Goal: Task Accomplishment & Management: Use online tool/utility

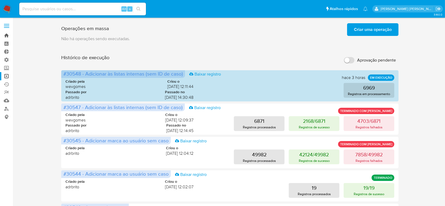
click at [7, 36] on link "Bandeja" at bounding box center [31, 35] width 63 height 8
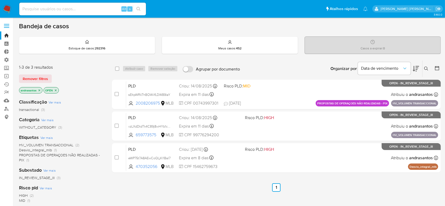
click at [40, 90] on icon "close-filter" at bounding box center [40, 90] width 2 height 2
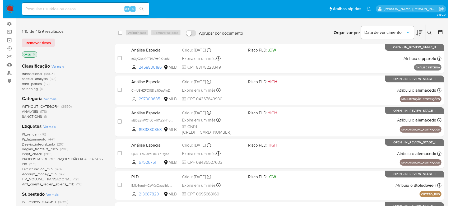
scroll to position [70, 0]
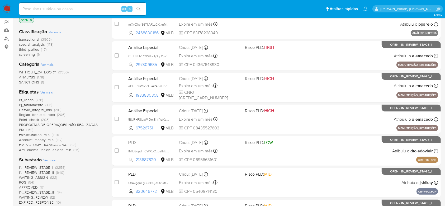
click at [52, 158] on span "Ver mais" at bounding box center [49, 160] width 12 height 5
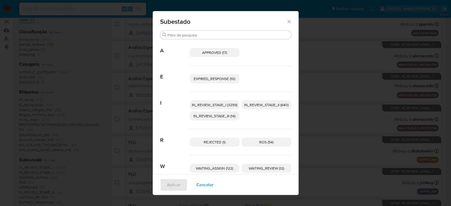
click at [216, 104] on span "IN_REVIEW_STAGE_I (3259)" at bounding box center [214, 104] width 45 height 5
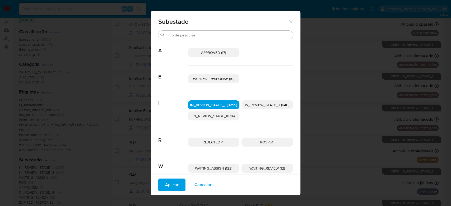
click at [270, 105] on span "IN_REVIEW_STAGE_II (640)" at bounding box center [267, 104] width 44 height 5
click at [177, 189] on button "Aplicar" at bounding box center [171, 184] width 27 height 13
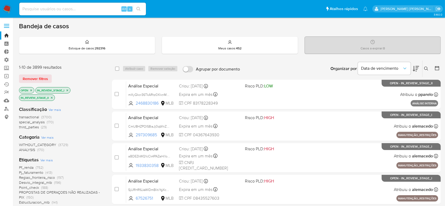
click at [436, 67] on icon at bounding box center [437, 67] width 5 height 5
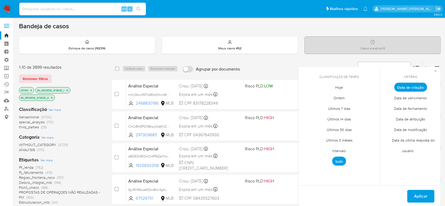
click at [340, 150] on span "Intervalo" at bounding box center [339, 150] width 25 height 11
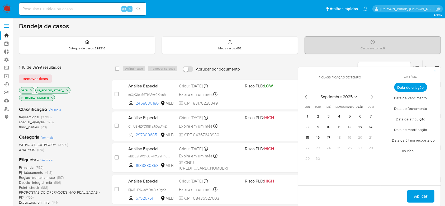
click at [305, 97] on icon "Mes anterior" at bounding box center [306, 97] width 6 height 6
click at [349, 116] on button "1" at bounding box center [350, 116] width 8 height 8
click at [373, 97] on icon "Mes siguiente" at bounding box center [372, 97] width 6 height 6
click at [323, 128] on tr "8 9 10 11 12 13 14" at bounding box center [339, 127] width 72 height 8
click at [319, 127] on button "9" at bounding box center [318, 127] width 8 height 8
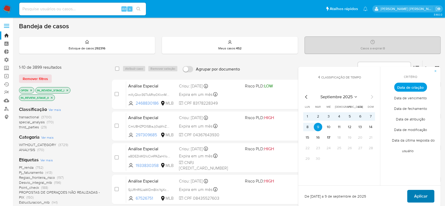
click at [424, 195] on span "Aplicar" at bounding box center [420, 196] width 13 height 12
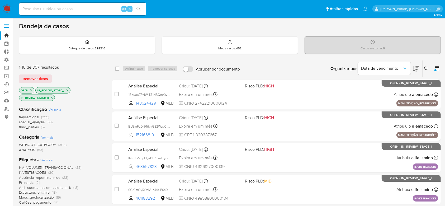
click at [48, 160] on span "Ver mais" at bounding box center [46, 160] width 12 height 5
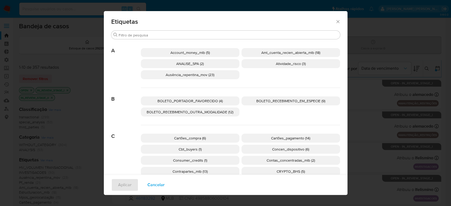
click at [334, 25] on div "Etiquetas" at bounding box center [225, 20] width 243 height 19
click at [332, 18] on div "Etiquetas" at bounding box center [225, 20] width 243 height 19
click at [335, 20] on icon "Fechar" at bounding box center [337, 21] width 5 height 5
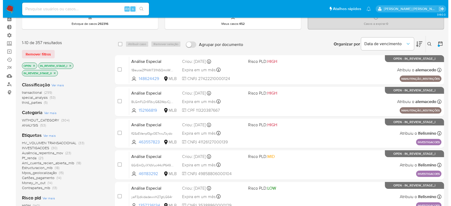
scroll to position [70, 0]
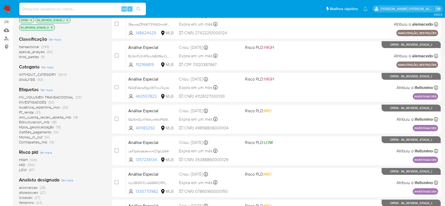
click at [66, 180] on span "Ver mais" at bounding box center [67, 180] width 12 height 5
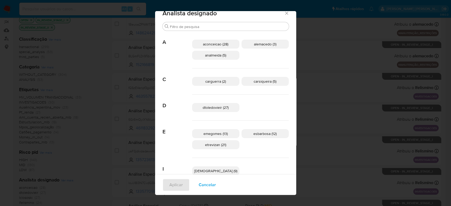
scroll to position [0, 0]
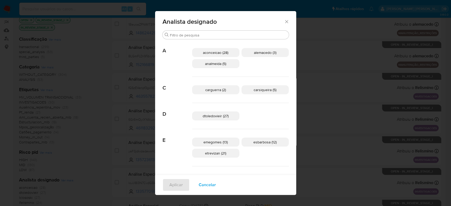
click at [228, 144] on span "emegomes (13)" at bounding box center [215, 141] width 24 height 5
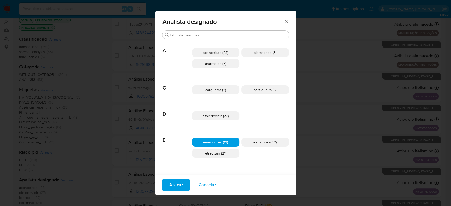
click at [183, 183] on span "Aplicar" at bounding box center [175, 185] width 13 height 12
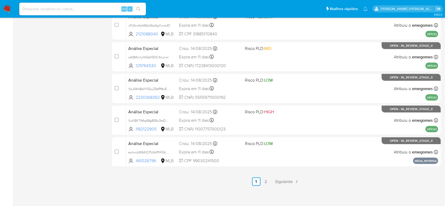
scroll to position [229, 0]
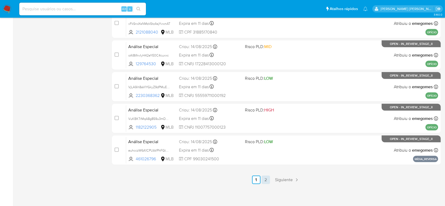
click at [267, 180] on link "2" at bounding box center [266, 180] width 8 height 8
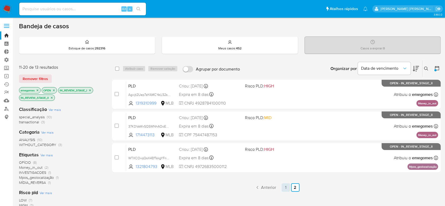
click at [286, 187] on link "1" at bounding box center [286, 187] width 8 height 8
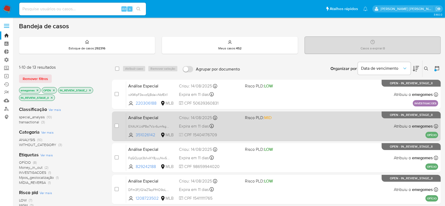
click at [287, 127] on div "Análise Especial EXAUKUdPBa7Vzv6umfsg7lQm 351026142 MLB Risco PLD: MID Criou: 1…" at bounding box center [282, 126] width 312 height 27
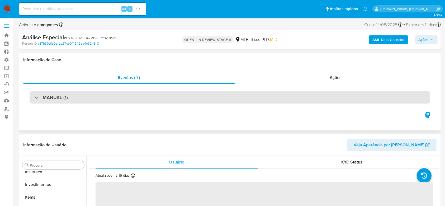
scroll to position [248, 0]
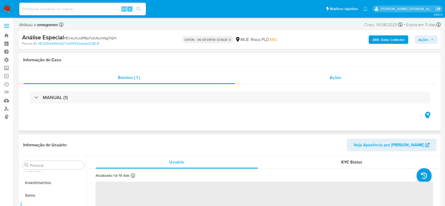
click at [342, 78] on div "Ações" at bounding box center [336, 77] width 202 height 13
select select "10"
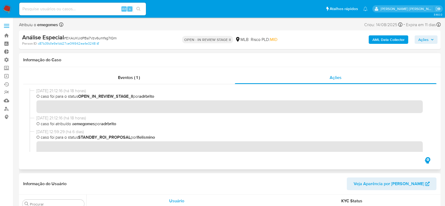
scroll to position [0, 0]
